Goal: Transaction & Acquisition: Download file/media

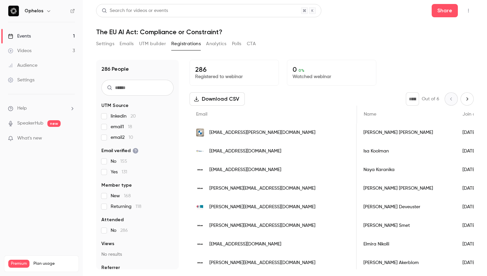
scroll to position [0, 319]
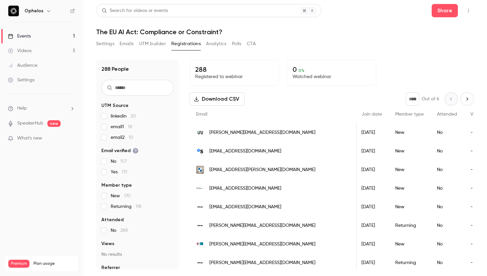
scroll to position [0, 118]
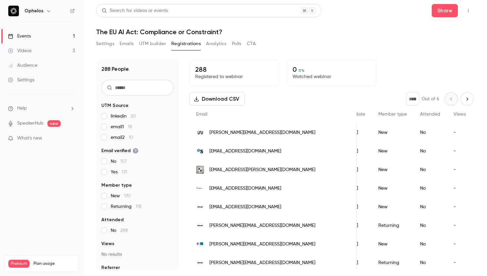
click at [222, 99] on button "Download CSV" at bounding box center [217, 98] width 55 height 13
